Goal: Transaction & Acquisition: Purchase product/service

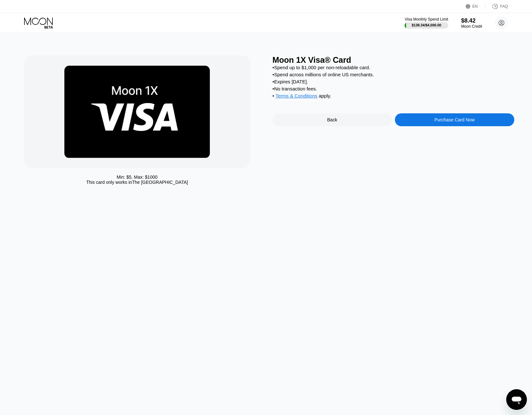
click at [42, 28] on icon at bounding box center [39, 22] width 30 height 11
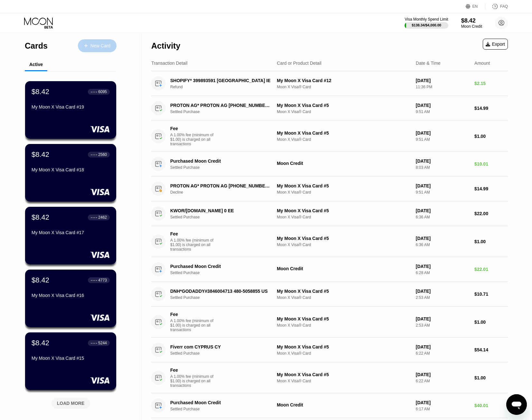
click at [81, 47] on div "New Card" at bounding box center [97, 45] width 39 height 13
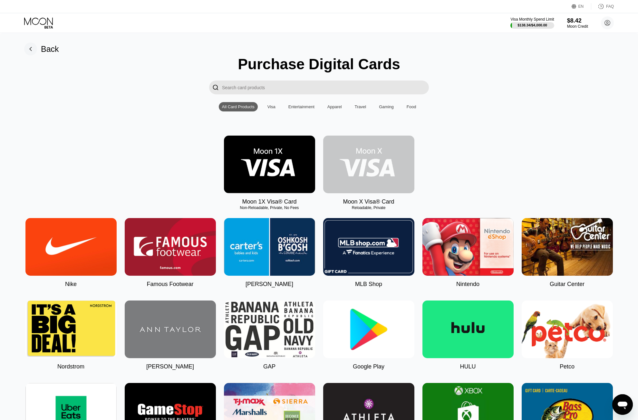
click at [372, 183] on img at bounding box center [368, 165] width 91 height 58
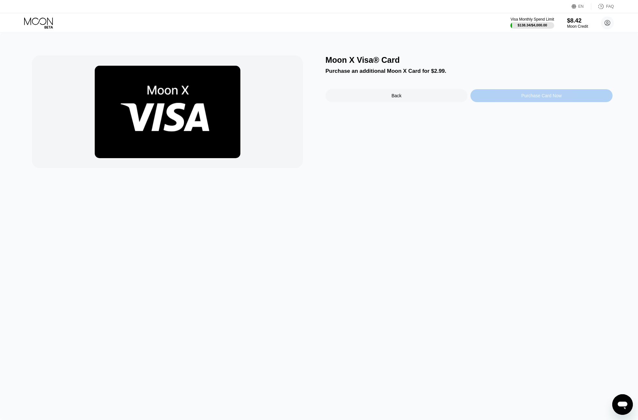
click at [524, 96] on div "Purchase Card Now" at bounding box center [541, 95] width 40 height 5
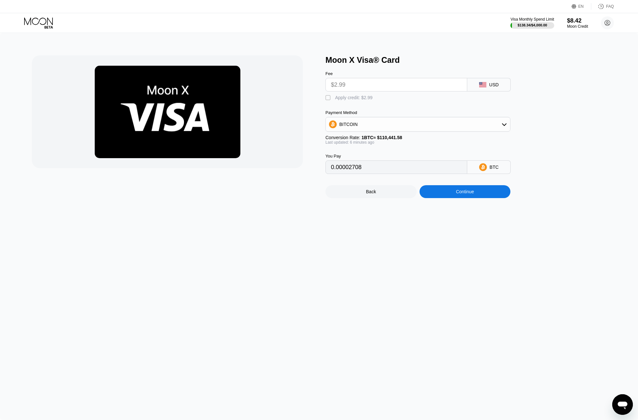
click at [333, 101] on div " Apply credit: $2.99" at bounding box center [350, 98] width 50 height 6
type input "0"
click at [449, 198] on div "Continue" at bounding box center [464, 191] width 91 height 13
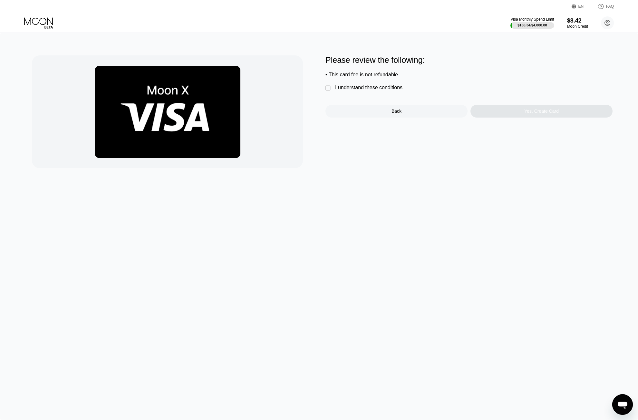
click at [359, 90] on div "I understand these conditions" at bounding box center [368, 88] width 67 height 6
click at [537, 114] on div "Yes, Create Card" at bounding box center [541, 111] width 34 height 5
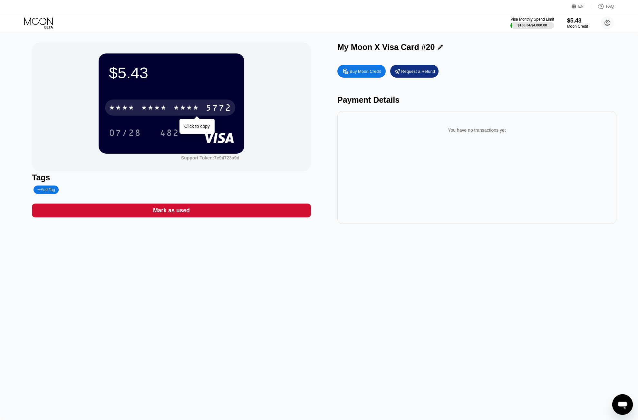
click at [184, 112] on div "* * * *" at bounding box center [186, 108] width 26 height 10
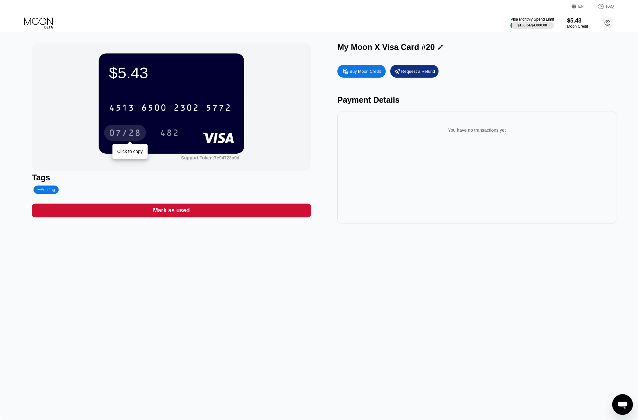
click at [113, 133] on div "07/28" at bounding box center [125, 133] width 32 height 10
click at [169, 139] on div "482" at bounding box center [169, 133] width 19 height 10
drag, startPoint x: 419, startPoint y: 49, endPoint x: 427, endPoint y: 52, distance: 9.2
click at [427, 52] on div "My Moon X Visa Card #20" at bounding box center [385, 47] width 97 height 9
click at [45, 20] on icon at bounding box center [39, 22] width 30 height 11
